Goal: Task Accomplishment & Management: Use online tool/utility

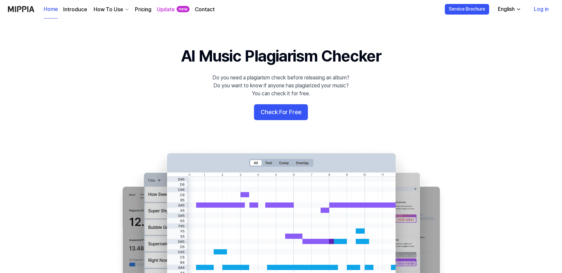
click at [535, 15] on link "Log in" at bounding box center [541, 9] width 25 height 19
click at [538, 10] on link "Log in" at bounding box center [541, 9] width 25 height 19
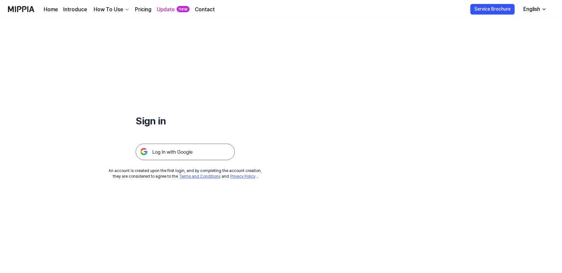
click at [165, 151] on img at bounding box center [185, 152] width 99 height 17
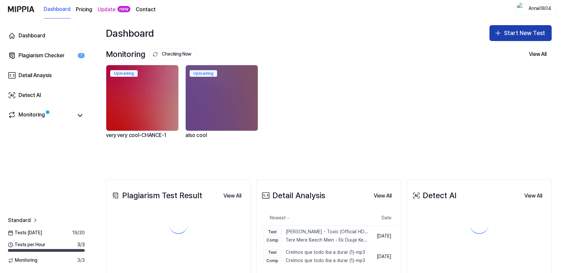
click at [507, 34] on button "Start New Test" at bounding box center [520, 33] width 62 height 16
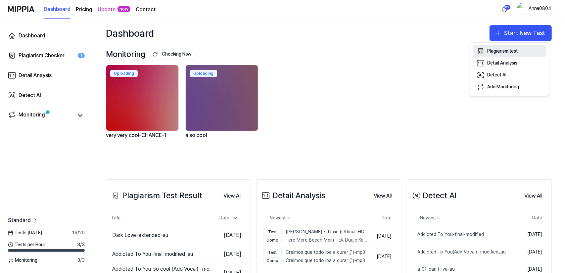
click at [501, 52] on div "Plagiarism test" at bounding box center [502, 51] width 30 height 7
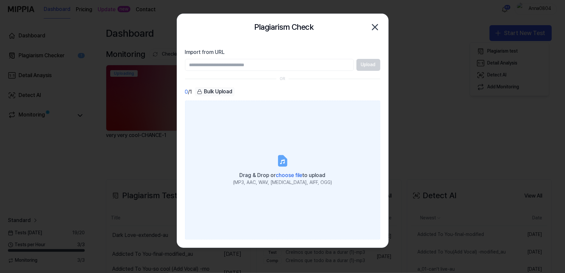
click at [285, 125] on label "Drag & Drop or choose file to upload (MP3, AAC, WAV, FLAC, AIFF, OGG)" at bounding box center [282, 170] width 195 height 139
click at [0, 0] on input "Drag & Drop or choose file to upload (MP3, AAC, WAV, FLAC, AIFF, OGG)" at bounding box center [0, 0] width 0 height 0
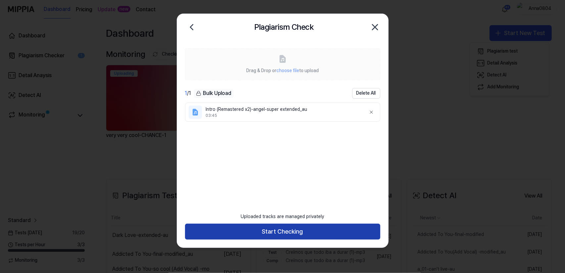
click at [292, 239] on button "Start Checking" at bounding box center [282, 232] width 195 height 16
click at [289, 232] on button "Start Checking" at bounding box center [282, 232] width 195 height 16
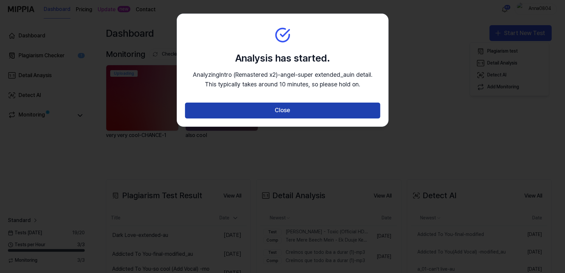
click at [284, 112] on button "Close" at bounding box center [282, 111] width 195 height 16
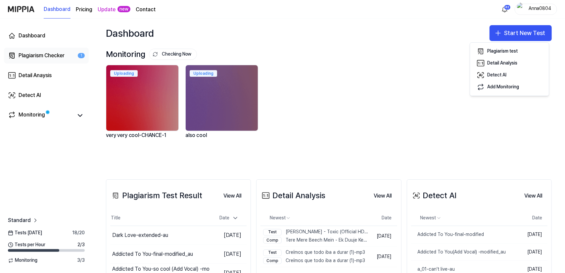
click at [53, 53] on div "Plagiarism Checker" at bounding box center [42, 56] width 46 height 8
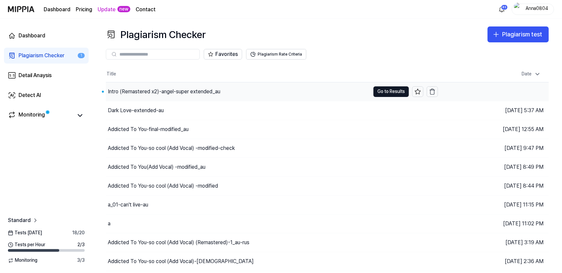
click at [178, 91] on div "Intro (Remastered x2)-angel-super extended_au" at bounding box center [164, 92] width 113 height 8
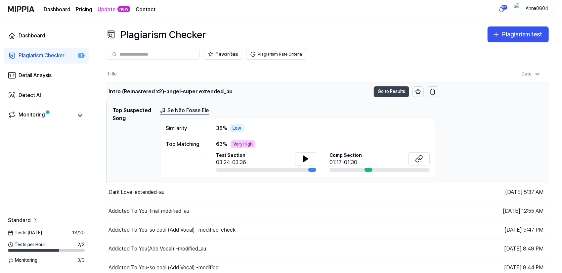
click at [380, 91] on button "Go to Results" at bounding box center [391, 91] width 35 height 11
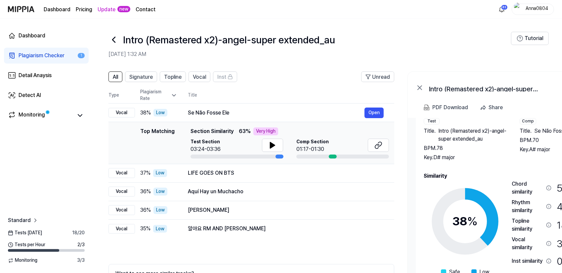
drag, startPoint x: 492, startPoint y: 164, endPoint x: 494, endPoint y: 157, distance: 8.2
click at [494, 157] on div "Song Info Test Title . Intro (Remastered x2)-angel-super extended_au BPM. 78 Ke…" at bounding box center [513, 200] width 179 height 190
